Goal: Check status: Check status

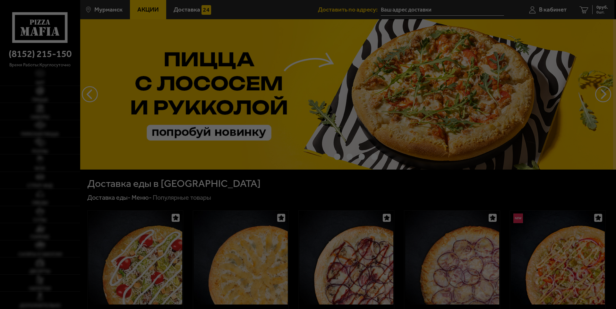
type input "улица Саши Ковалёва, 20"
click at [555, 41] on div at bounding box center [308, 154] width 616 height 309
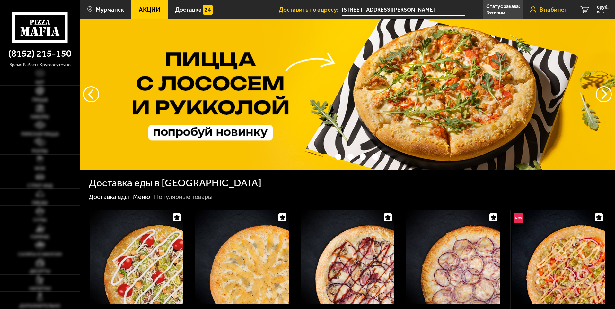
click at [554, 10] on span "В кабинет" at bounding box center [553, 9] width 28 height 6
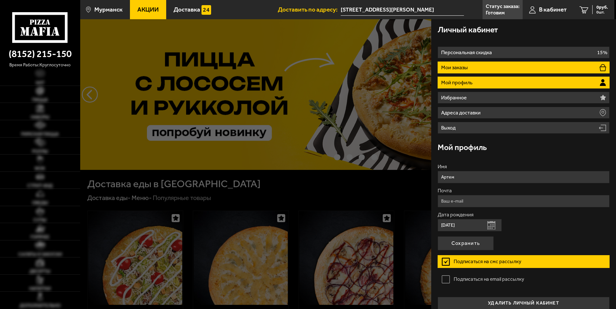
click at [487, 65] on li "Мои заказы" at bounding box center [524, 68] width 172 height 12
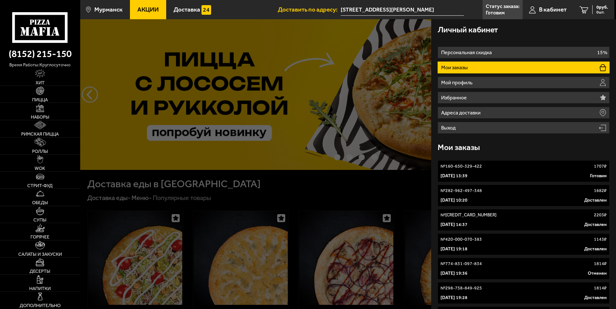
click at [509, 170] on link "№ 160-650-329-422 1707 ₽ 6 октября 2025 г. 13:39 Готовим" at bounding box center [524, 172] width 172 height 22
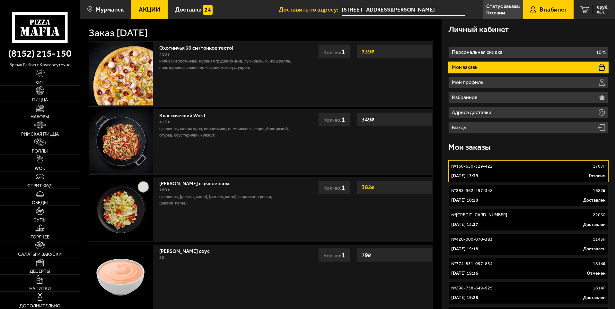
click at [478, 174] on p "6 октября 2025 г. 13:39" at bounding box center [464, 176] width 27 height 6
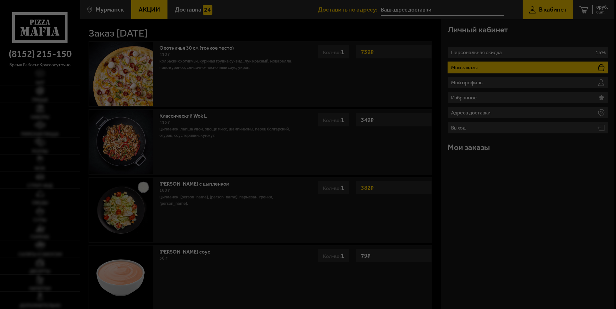
type input "улица Саши Ковалёва, 20"
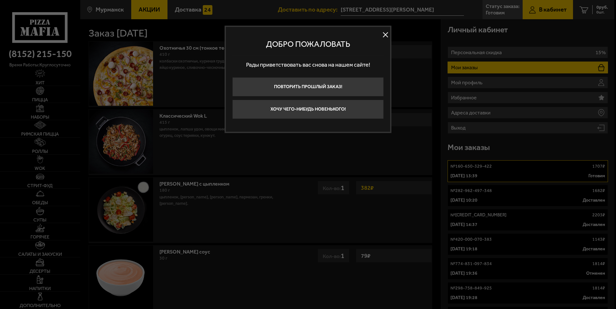
click at [388, 32] on button at bounding box center [386, 35] width 10 height 10
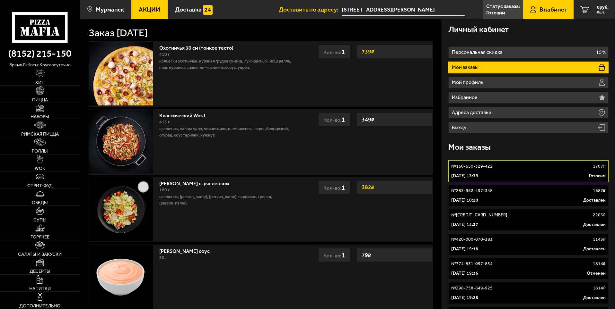
click at [560, 173] on div "6 октября 2025 г. 13:39 Готовим" at bounding box center [528, 176] width 154 height 6
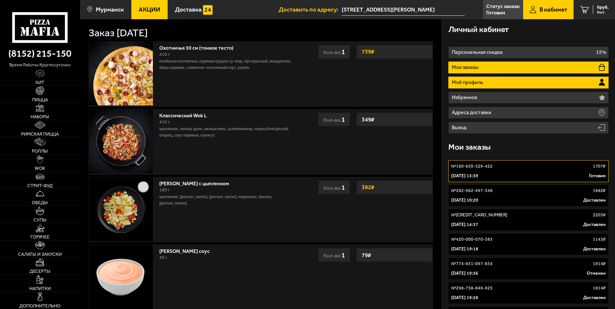
click at [505, 83] on li "Мой профиль" at bounding box center [528, 83] width 160 height 12
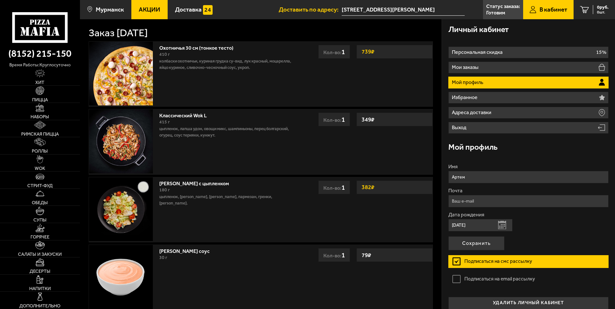
click at [505, 83] on li "Мой профиль" at bounding box center [528, 83] width 160 height 12
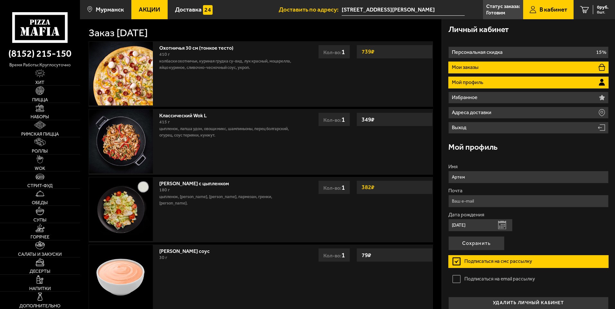
click at [479, 67] on p "Мои заказы" at bounding box center [466, 67] width 28 height 5
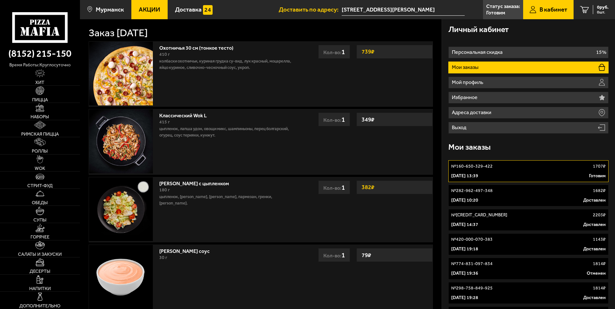
click at [479, 67] on p "Мои заказы" at bounding box center [466, 67] width 28 height 5
click at [568, 169] on div "№ 160-650-329-422 1707 ₽" at bounding box center [528, 166] width 154 height 6
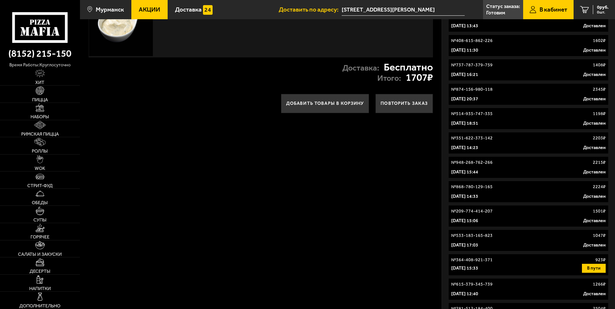
drag, startPoint x: 224, startPoint y: 103, endPoint x: 221, endPoint y: 101, distance: 3.9
click at [224, 103] on div "Добавить товары в корзину Повторить заказ" at bounding box center [260, 104] width 361 height 32
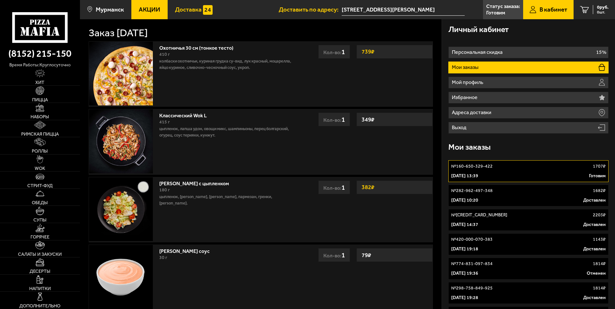
click at [180, 7] on span "Доставка" at bounding box center [188, 9] width 27 height 6
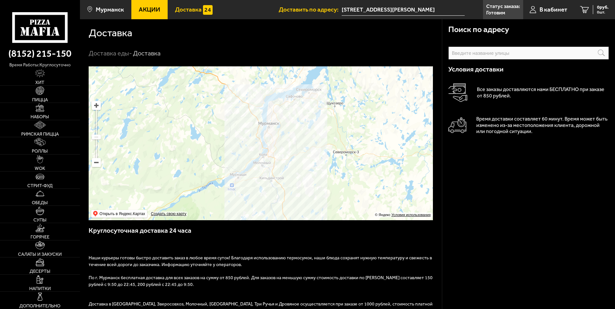
click at [149, 8] on span "Акции" at bounding box center [150, 9] width 22 height 6
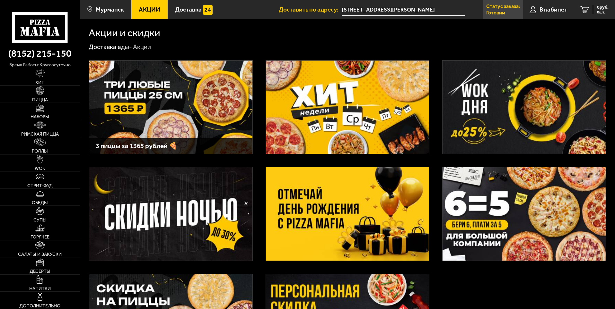
click at [509, 11] on link "Статус заказа: Готовим" at bounding box center [503, 9] width 40 height 19
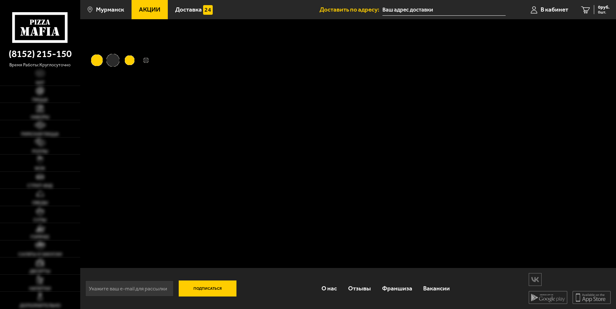
type input "[STREET_ADDRESS][PERSON_NAME]"
type input "улица Саши Ковалёва, 20"
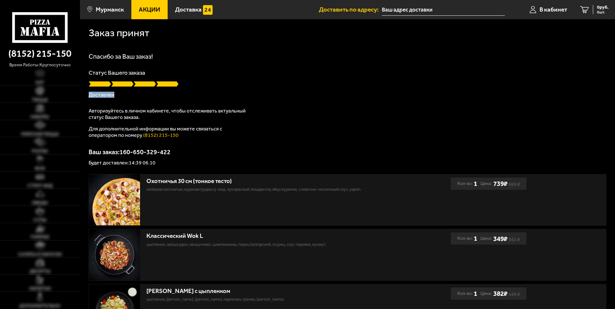
drag, startPoint x: 105, startPoint y: 97, endPoint x: 128, endPoint y: 91, distance: 24.1
click at [84, 93] on div "Заказ принят [PERSON_NAME] за Ваш заказ! Статус Вашего заказа Доставлен Авториз…" at bounding box center [347, 245] width 535 height 453
click at [291, 79] on div "Статус Вашего заказа Доставлен" at bounding box center [348, 84] width 518 height 28
